Goal: Task Accomplishment & Management: Manage account settings

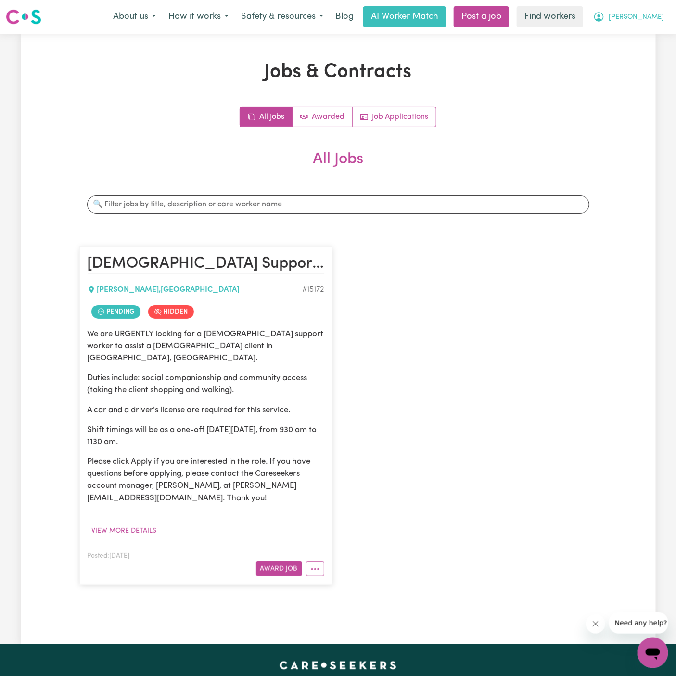
click at [654, 16] on span "[PERSON_NAME]" at bounding box center [636, 17] width 55 height 11
click at [654, 54] on link "Logout" at bounding box center [632, 55] width 76 height 18
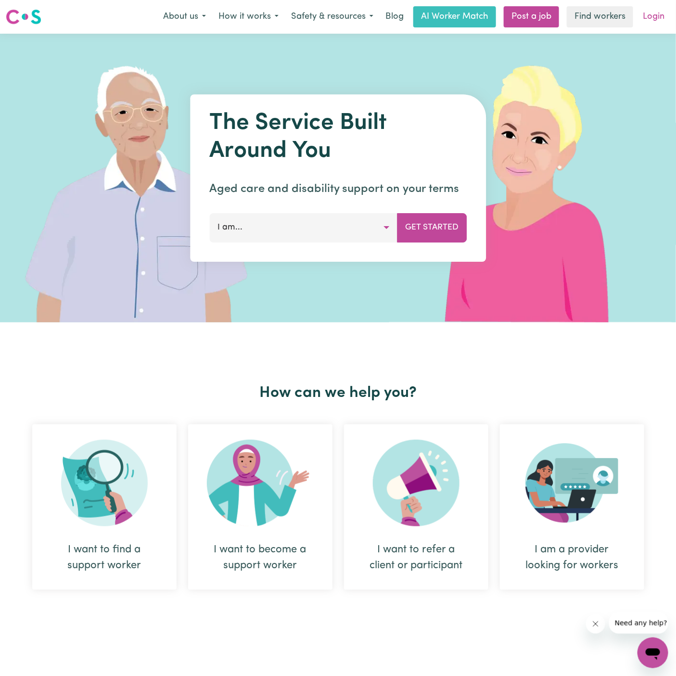
click at [656, 13] on link "Login" at bounding box center [653, 16] width 33 height 21
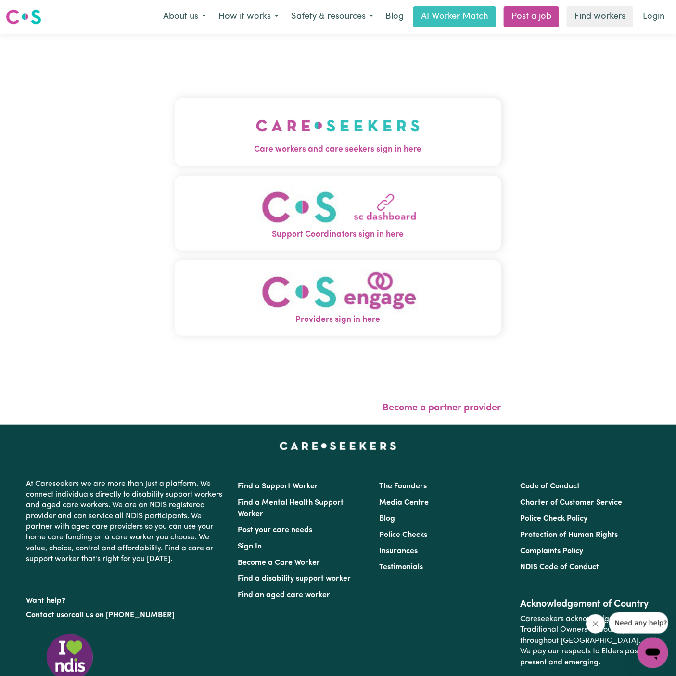
click at [382, 122] on img "Care workers and care seekers sign in here" at bounding box center [338, 126] width 164 height 36
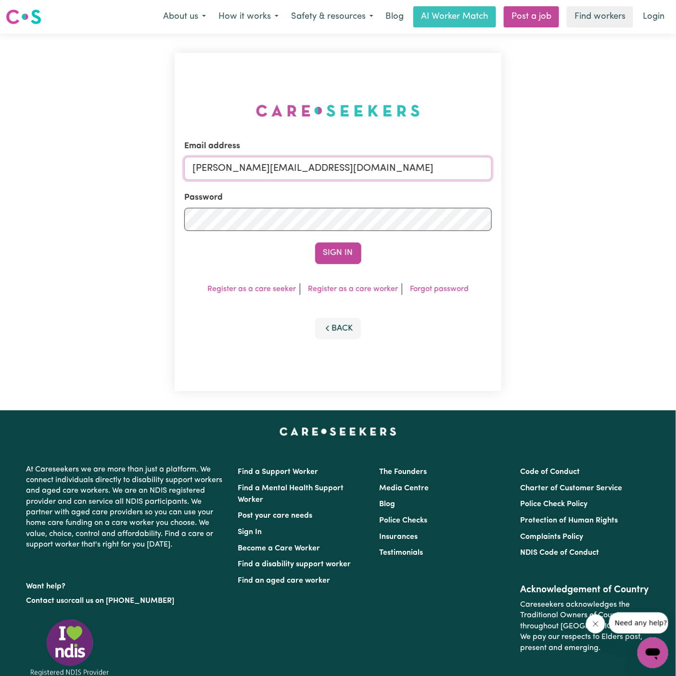
click at [411, 171] on input "[PERSON_NAME][EMAIL_ADDRESS][DOMAIN_NAME]" at bounding box center [338, 168] width 308 height 23
drag, startPoint x: 240, startPoint y: 169, endPoint x: 668, endPoint y: 187, distance: 427.7
click at [668, 187] on div "Email address [EMAIL_ADDRESS][DOMAIN_NAME] Password Sign In Register as a care …" at bounding box center [338, 222] width 676 height 377
click at [315, 243] on button "Sign In" at bounding box center [338, 253] width 46 height 21
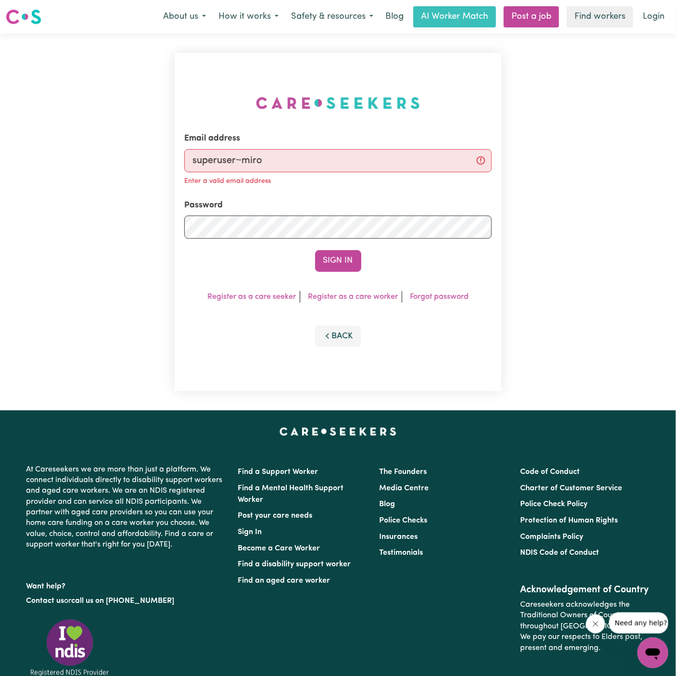
type input "[EMAIL_ADDRESS][DOMAIN_NAME]"
click at [339, 257] on button "Sign In" at bounding box center [338, 260] width 46 height 21
